Goal: Task Accomplishment & Management: Manage account settings

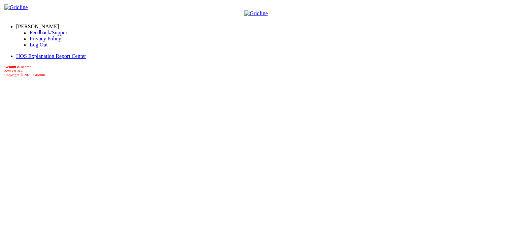
click at [50, 24] on link "[PERSON_NAME]" at bounding box center [37, 27] width 43 height 6
click at [30, 48] on link "Log Out" at bounding box center [39, 45] width 18 height 6
